Goal: Transaction & Acquisition: Download file/media

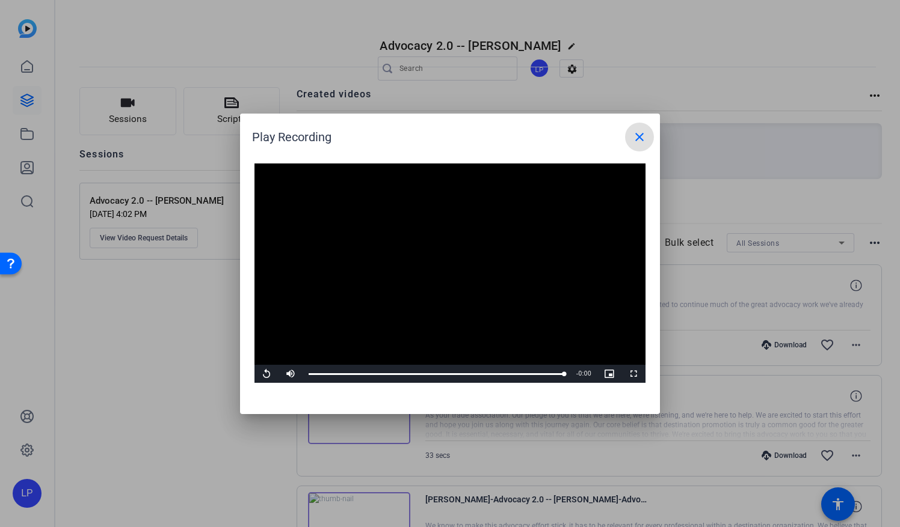
scroll to position [441, 0]
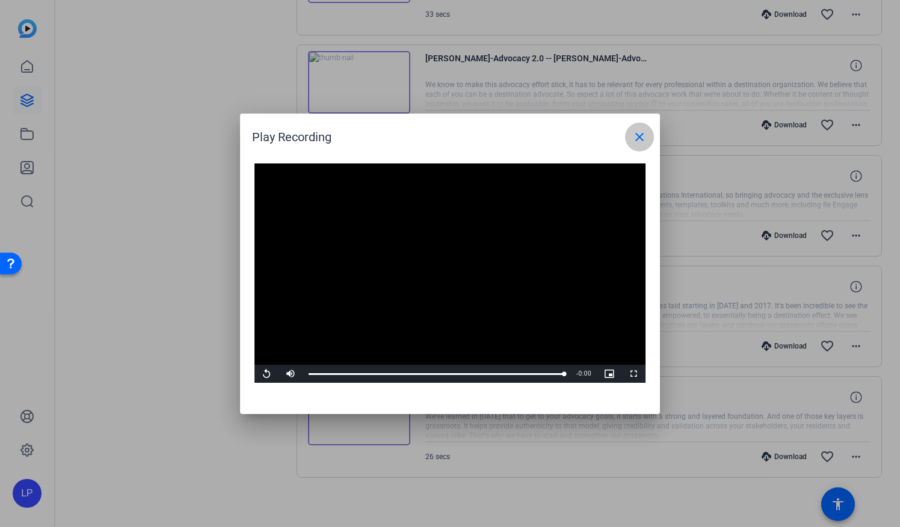
click at [636, 137] on mat-icon "close" at bounding box center [639, 137] width 14 height 14
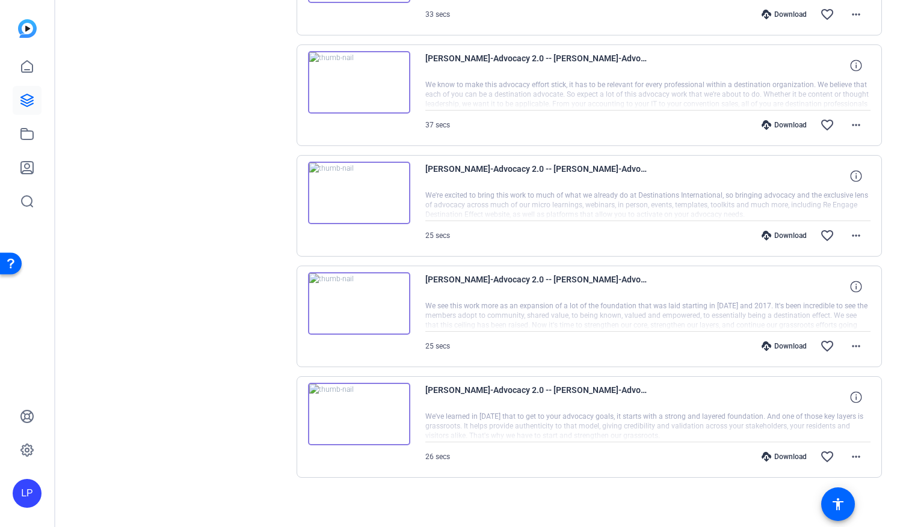
click at [358, 188] on img at bounding box center [359, 193] width 102 height 63
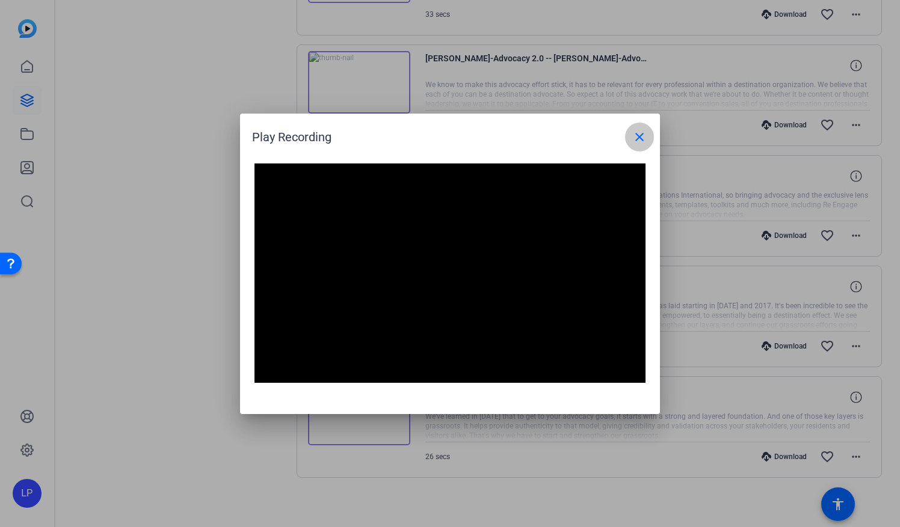
click at [637, 132] on mat-icon "close" at bounding box center [639, 137] width 14 height 14
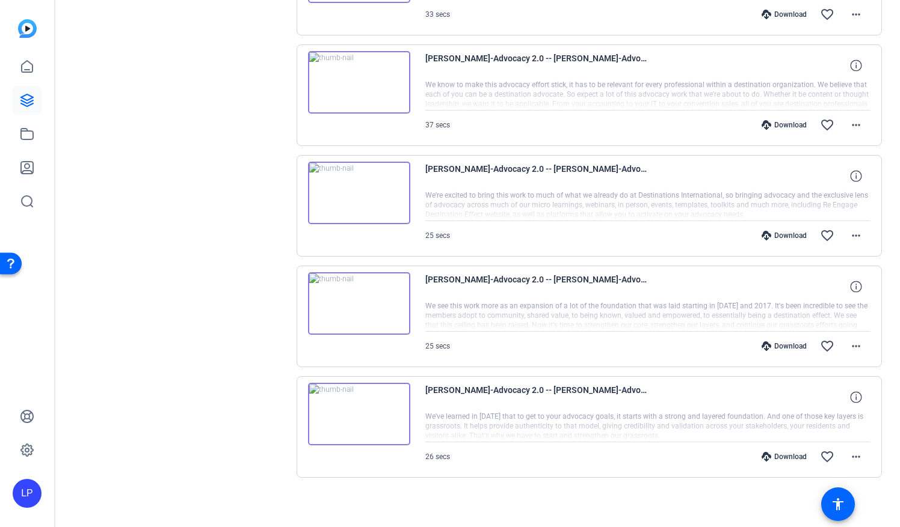
click at [359, 82] on img at bounding box center [359, 82] width 102 height 63
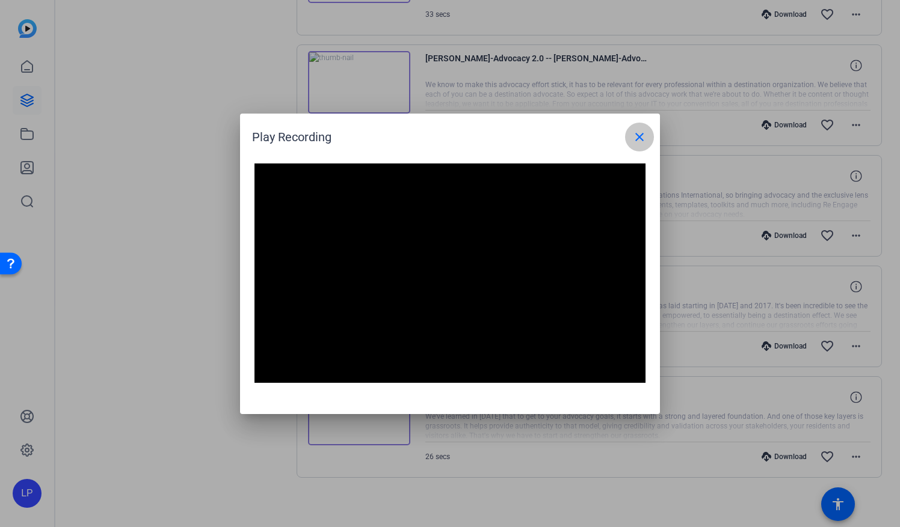
click at [644, 138] on mat-icon "close" at bounding box center [639, 137] width 14 height 14
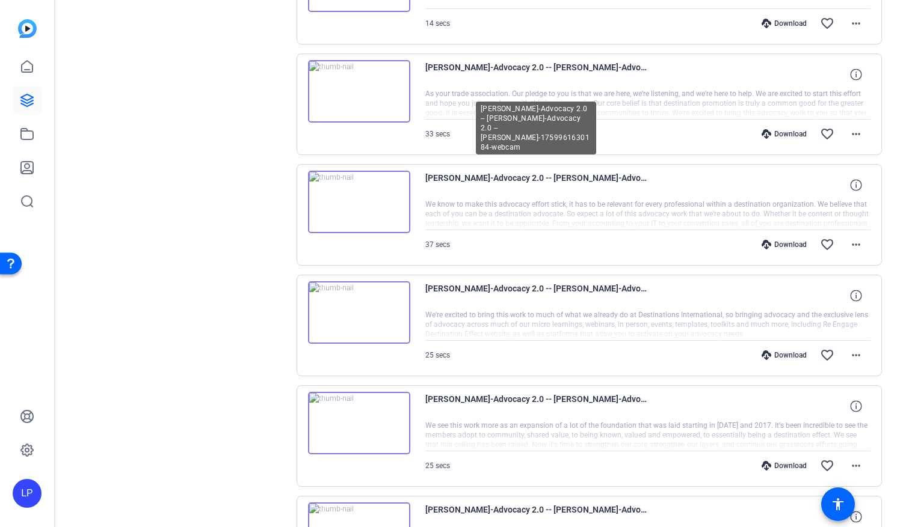
scroll to position [261, 0]
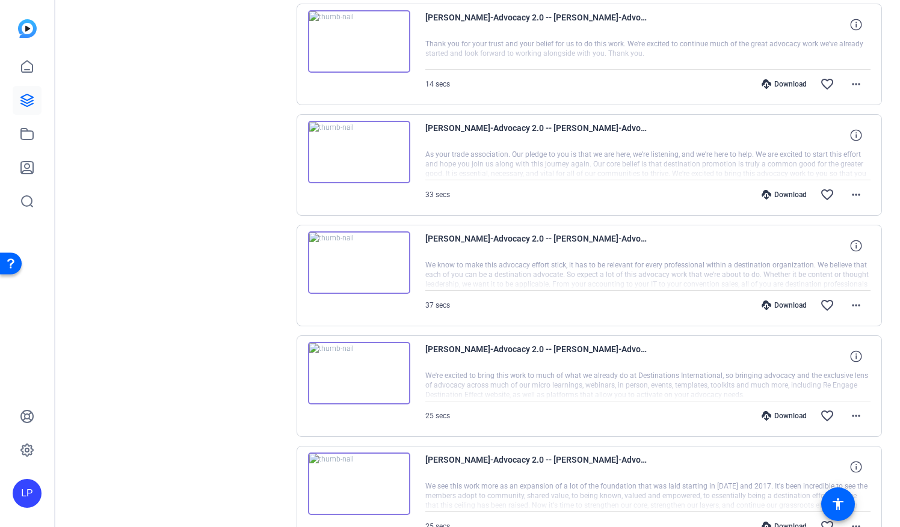
click at [359, 151] on img at bounding box center [359, 152] width 102 height 63
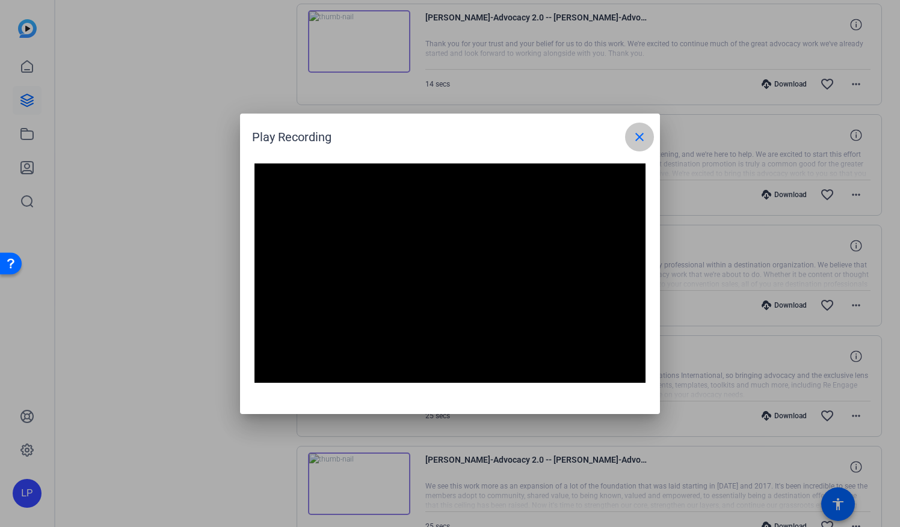
click at [641, 144] on span at bounding box center [639, 137] width 29 height 29
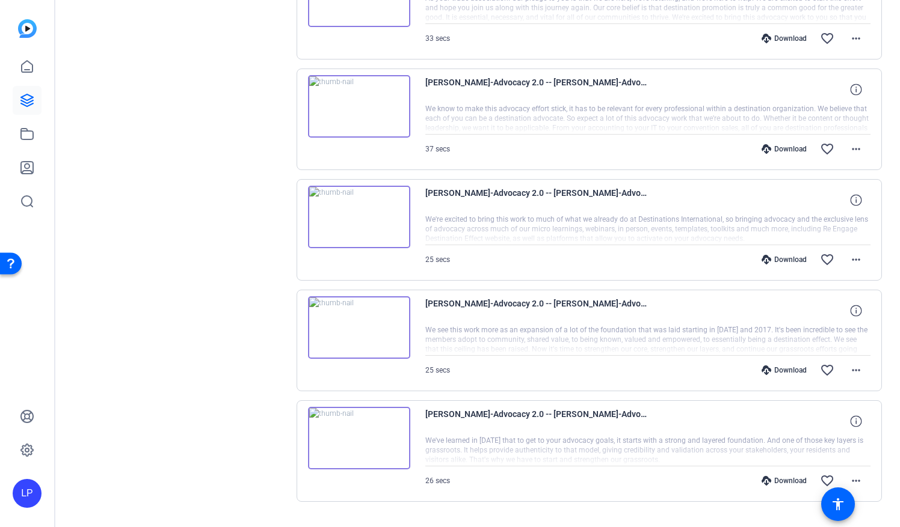
scroll to position [441, 0]
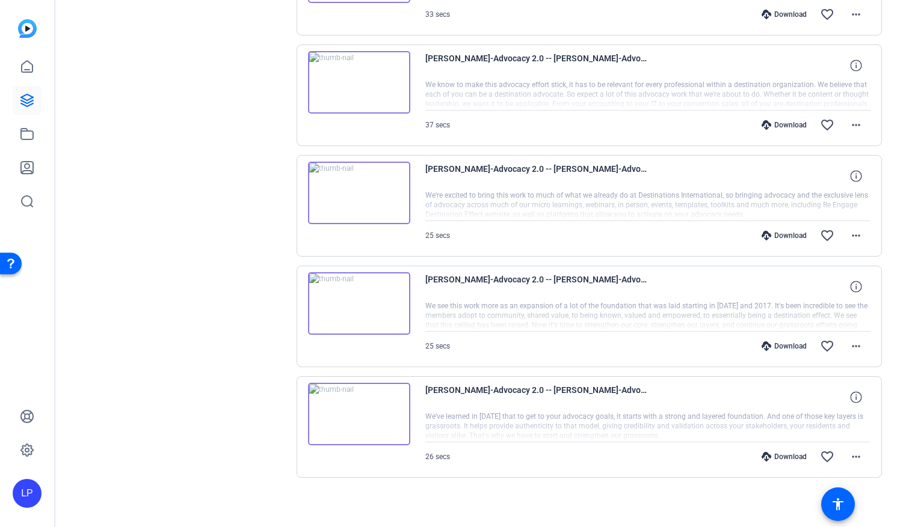
click at [774, 454] on div "Download" at bounding box center [783, 457] width 57 height 10
click at [185, 271] on div "Sessions Scripts Sessions more_horiz Advocacy 2.0 -- [PERSON_NAME] [DATE] 4:02 …" at bounding box center [179, 81] width 200 height 871
click at [778, 343] on div "Download" at bounding box center [783, 347] width 57 height 10
click at [207, 209] on div "Sessions Scripts Sessions more_horiz Advocacy 2.0 -- [PERSON_NAME] [DATE] 4:02 …" at bounding box center [179, 81] width 200 height 871
click at [784, 234] on div "Download" at bounding box center [783, 236] width 57 height 10
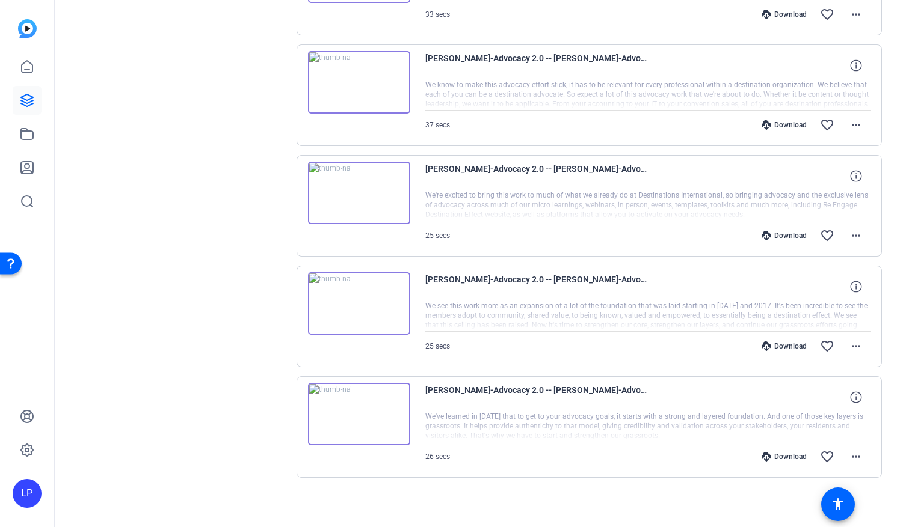
click at [262, 137] on div "Sessions Scripts Sessions more_horiz Advocacy 2.0 -- [PERSON_NAME] [DATE] 4:02 …" at bounding box center [179, 81] width 200 height 871
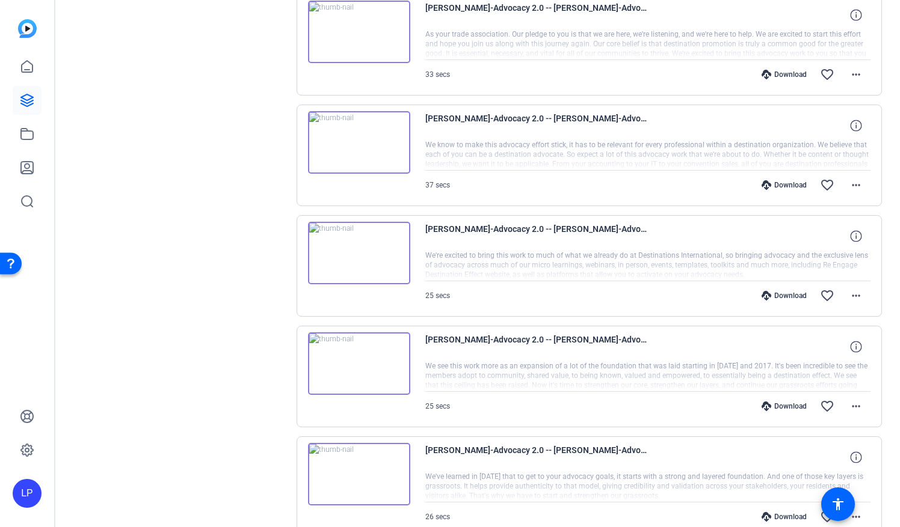
click at [773, 180] on div "Download" at bounding box center [783, 185] width 57 height 10
click at [203, 158] on div "Sessions Scripts Sessions more_horiz Advocacy 2.0 -- [PERSON_NAME] [DATE] 4:02 …" at bounding box center [179, 141] width 200 height 871
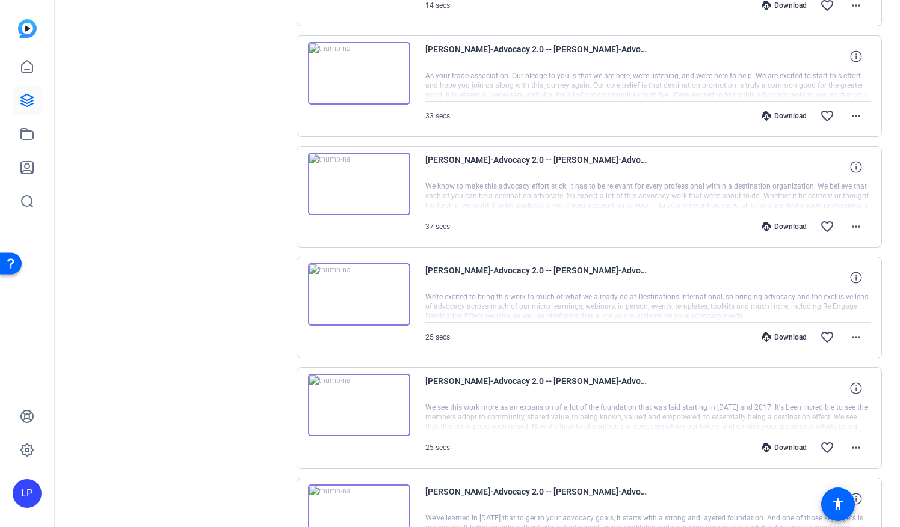
scroll to position [321, 0]
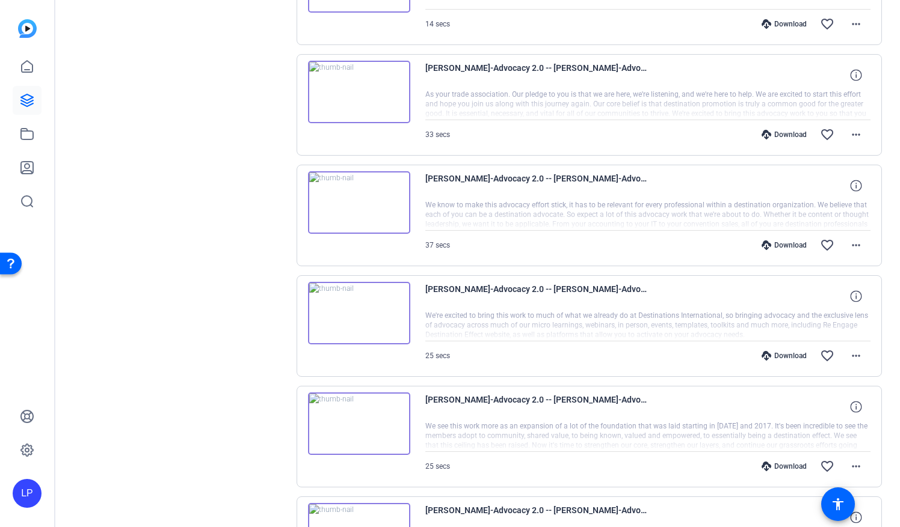
click at [770, 131] on div "Download" at bounding box center [783, 135] width 57 height 10
click at [233, 114] on div "Sessions Scripts Sessions more_horiz Advocacy 2.0 -- [PERSON_NAME] [DATE] 4:02 …" at bounding box center [179, 201] width 200 height 871
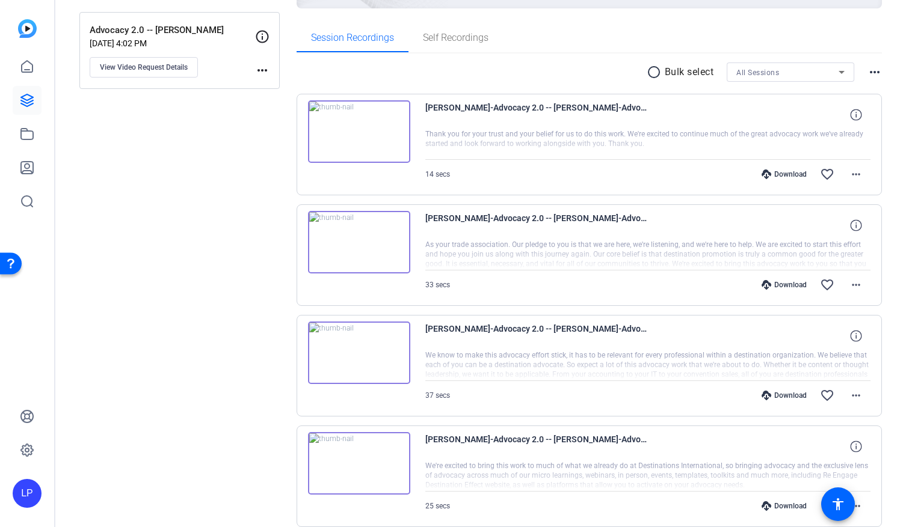
scroll to position [141, 0]
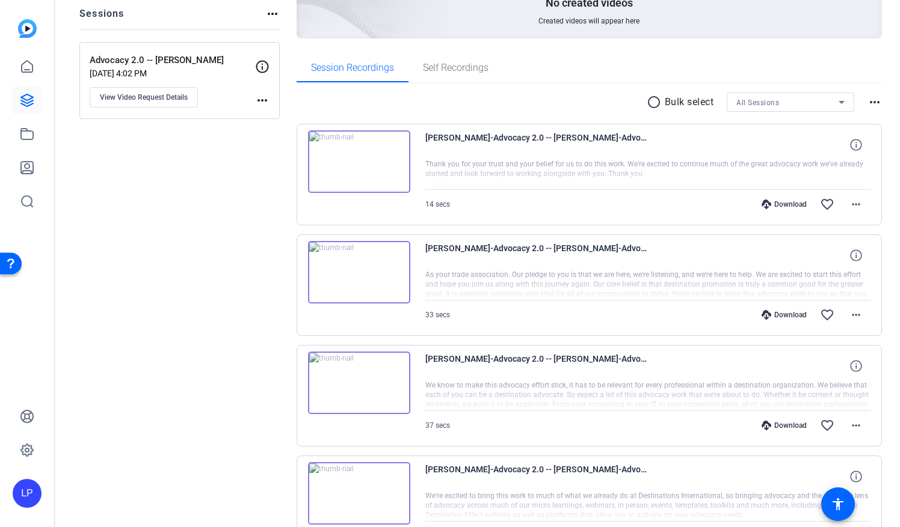
click at [781, 202] on div "Download" at bounding box center [783, 205] width 57 height 10
